Goal: Information Seeking & Learning: Learn about a topic

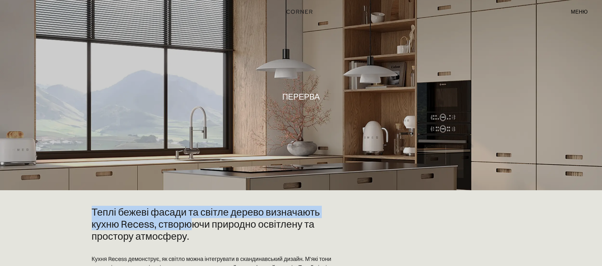
copy font "Теплі бежеві фасади та світле дерево визначають кухню Recess, створю"
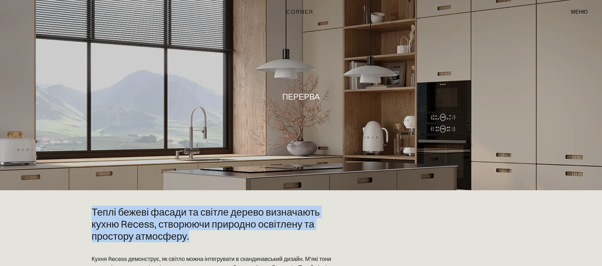
drag, startPoint x: 94, startPoint y: 209, endPoint x: 244, endPoint y: 247, distance: 154.8
click at [244, 177] on div "Теплі бежеві фасади та світле дерево визначають кухню Recess, створюючи природн…" at bounding box center [212, 258] width 241 height 105
copy font "Теплі бежеві фасади та світле дерево визначають кухню Recess, створюючи природн…"
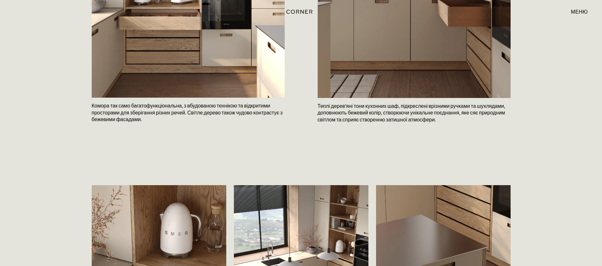
scroll to position [857, 0]
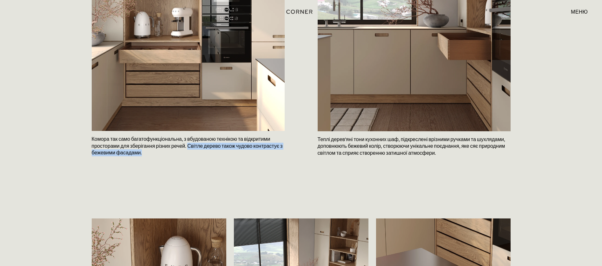
drag, startPoint x: 188, startPoint y: 145, endPoint x: 193, endPoint y: 157, distance: 12.1
click at [193, 157] on p "Комора так само багатофункціональна, з вбудованою технікою та відкритими просто…" at bounding box center [188, 146] width 193 height 30
copy font "Світле дерево також чудово контрастує з бежевими фасадами."
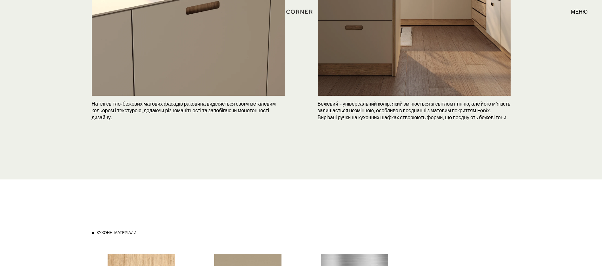
scroll to position [1810, 0]
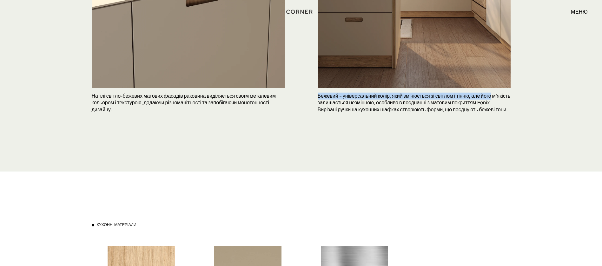
copy font "Бежевий – універсальний колір, який змінюється зі світлом і тінню, але його"
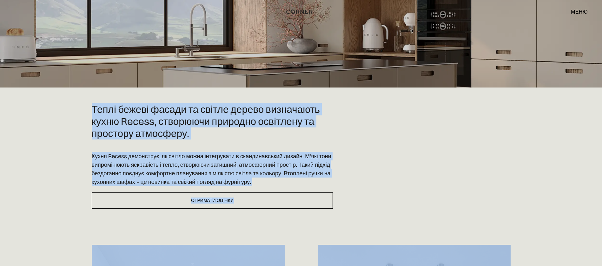
scroll to position [0, 0]
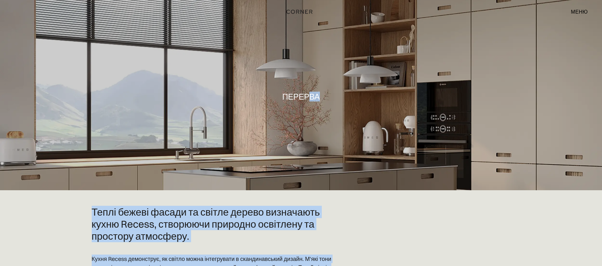
drag, startPoint x: 317, startPoint y: 94, endPoint x: 307, endPoint y: -50, distance: 144.2
click at [307, 0] on html "Кухні для магазинів Кухні для магазинів Як це працює Як це працює Проєкти Проєк…" at bounding box center [301, 133] width 602 height 266
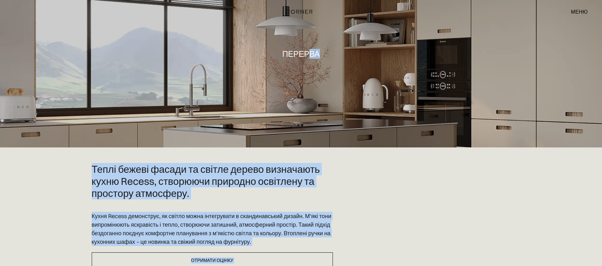
scroll to position [95, 0]
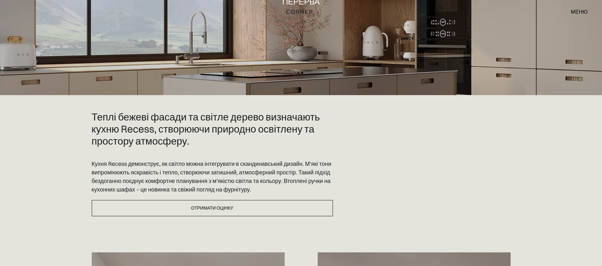
scroll to position [190, 0]
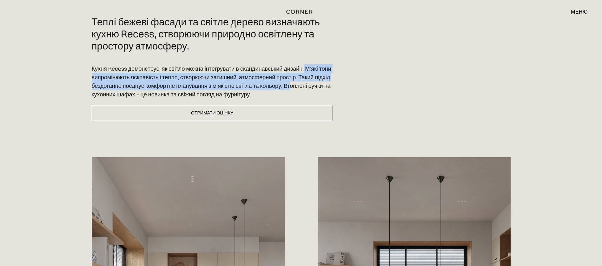
drag, startPoint x: 303, startPoint y: 67, endPoint x: 290, endPoint y: 86, distance: 22.6
click at [290, 86] on font "Кухня Recess демонструє, як світло можна інтегрувати в скандинавський дизайн. М…" at bounding box center [212, 81] width 240 height 33
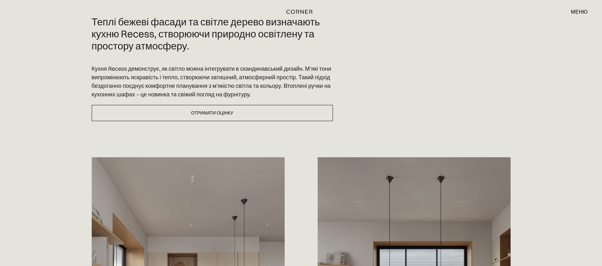
click at [287, 96] on p "Кухня Recess демонструє, як світло можна інтегрувати в скандинавський дизайн. М…" at bounding box center [212, 81] width 241 height 34
drag, startPoint x: 282, startPoint y: 88, endPoint x: 136, endPoint y: 99, distance: 146.8
click at [136, 99] on div "Теплі бежеві фасади та світле дерево визначають кухню Recess, створюючи природн…" at bounding box center [212, 68] width 241 height 105
copy font "Втоплені ручки на кухонних шафах"
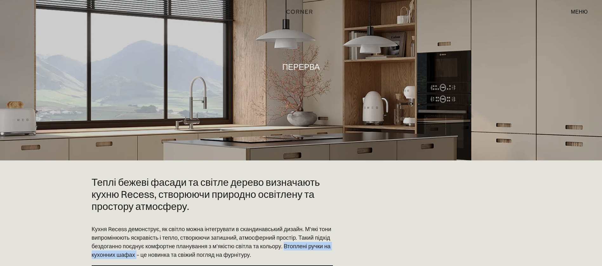
scroll to position [0, 0]
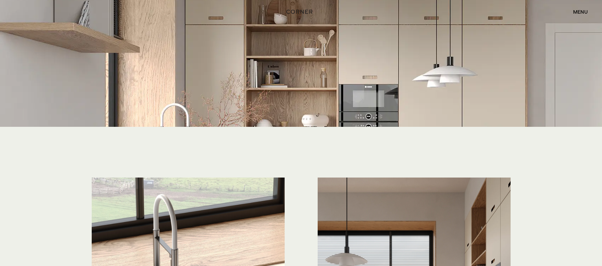
scroll to position [1429, 0]
